Goal: Information Seeking & Learning: Learn about a topic

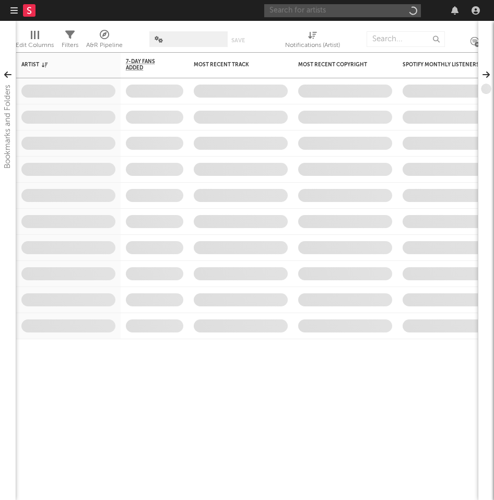
click at [347, 12] on input "text" at bounding box center [342, 10] width 157 height 13
click at [342, 11] on input "c rose" at bounding box center [342, 10] width 157 height 13
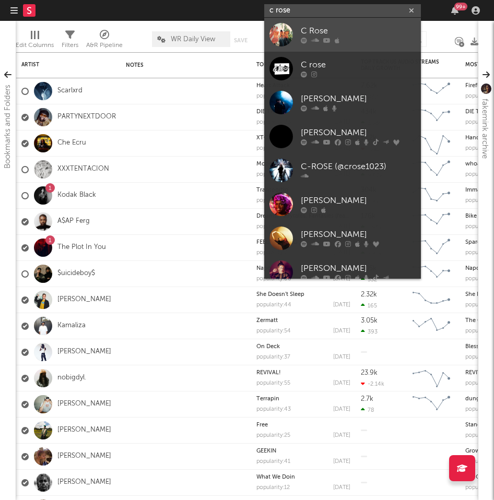
type input "c rose"
click at [358, 29] on div "C Rose" at bounding box center [358, 31] width 115 height 13
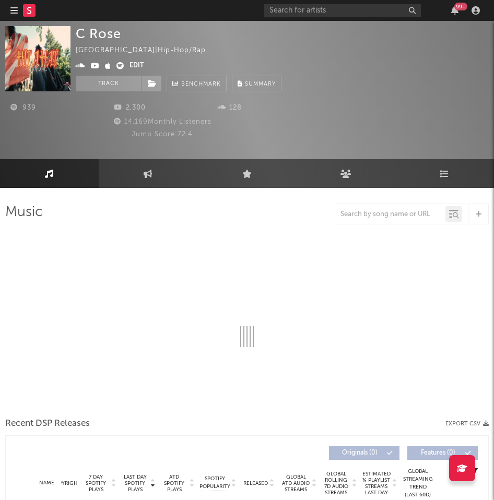
select select "1w"
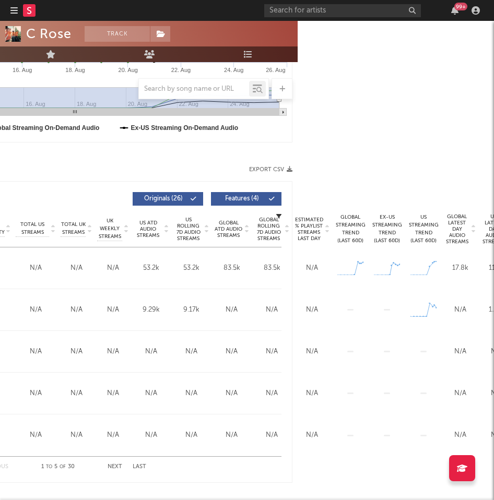
scroll to position [337, 259]
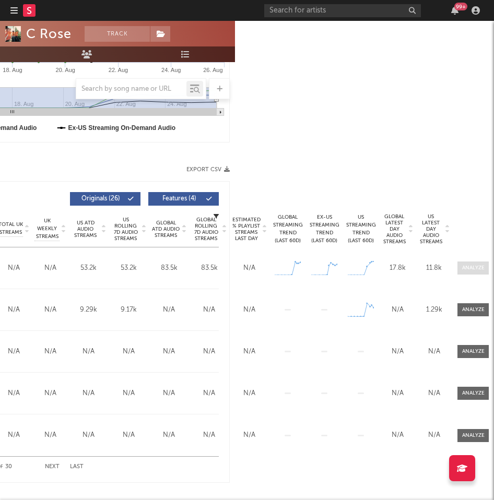
click at [474, 270] on div at bounding box center [473, 268] width 22 height 8
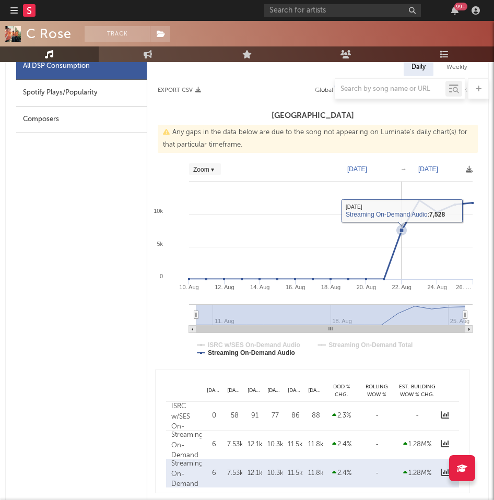
scroll to position [564, 0]
